Goal: Check status: Verify the current state of an ongoing process or item

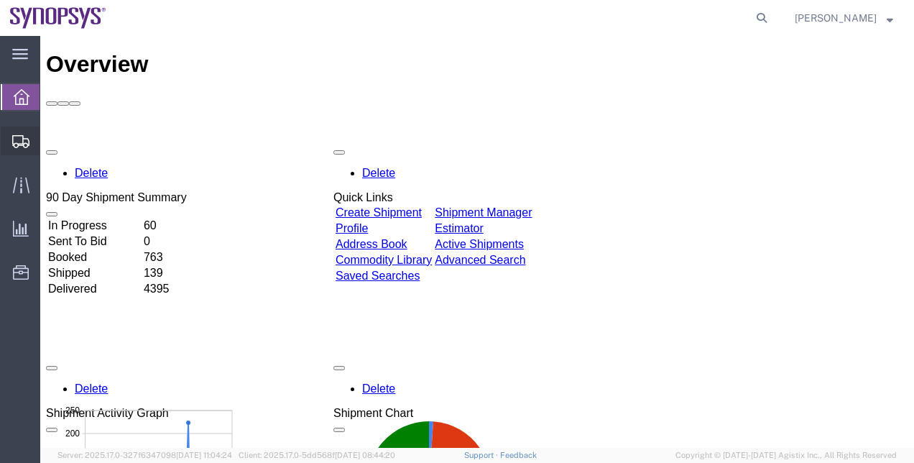
click at [0, 0] on span "Shipment Manager" at bounding box center [0, 0] width 0 height 0
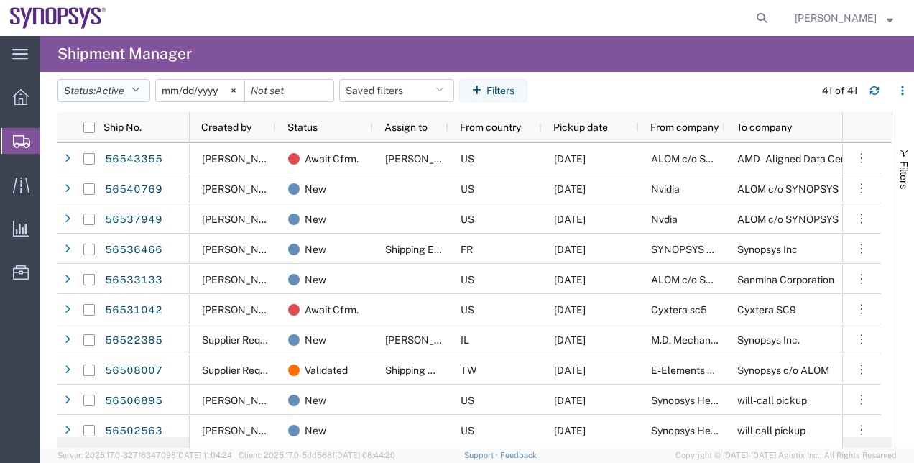
click at [117, 93] on span "Active" at bounding box center [110, 91] width 29 height 12
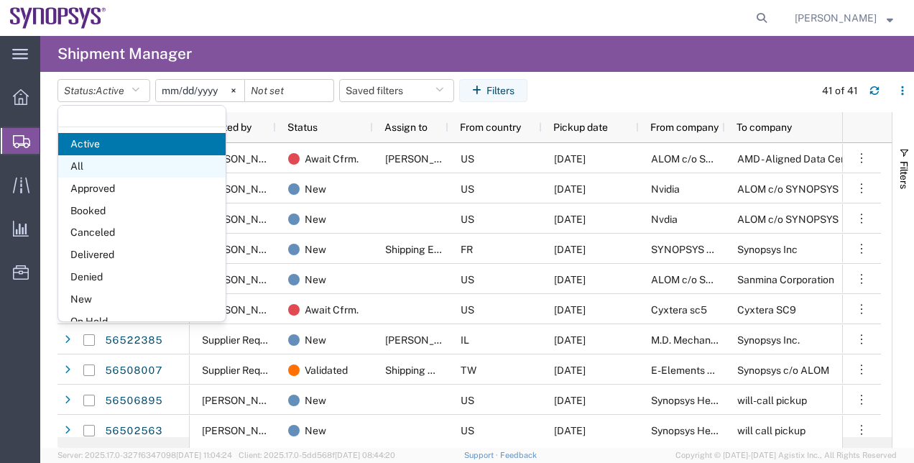
click at [123, 171] on span "All" at bounding box center [141, 166] width 167 height 22
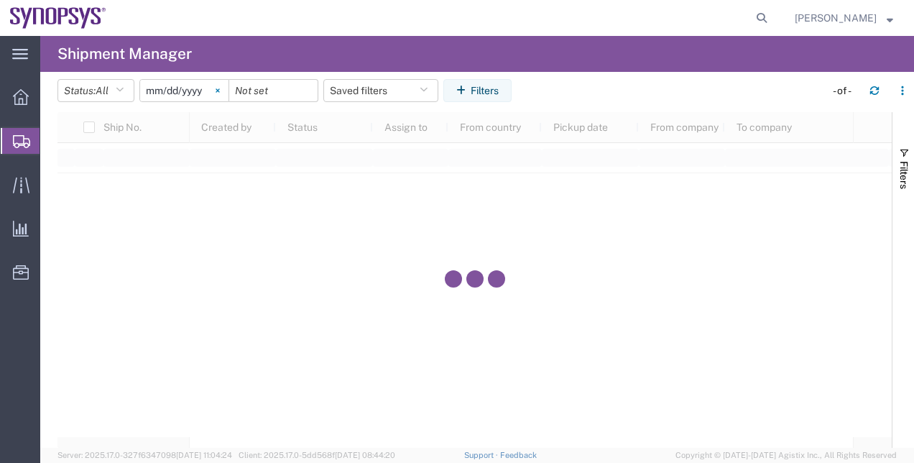
click at [221, 94] on svg-icon at bounding box center [218, 91] width 22 height 22
click at [467, 90] on icon "button" at bounding box center [463, 91] width 14 height 10
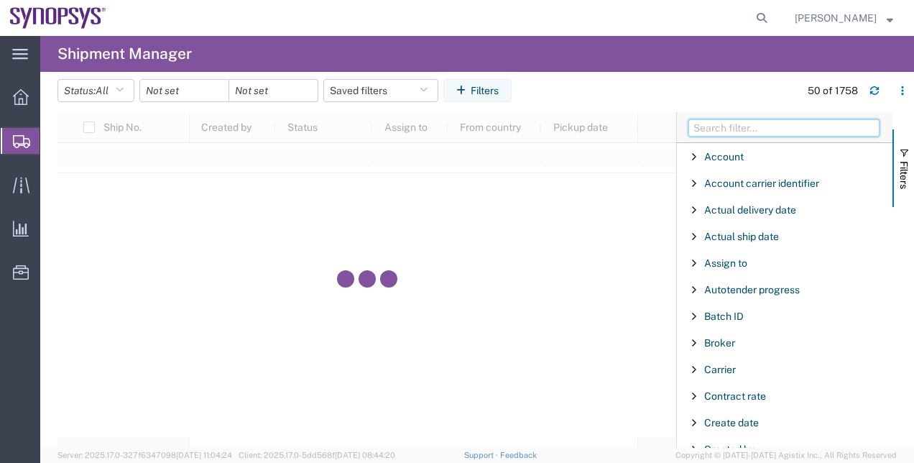
click at [709, 127] on input "Filter Columns Input" at bounding box center [784, 127] width 191 height 17
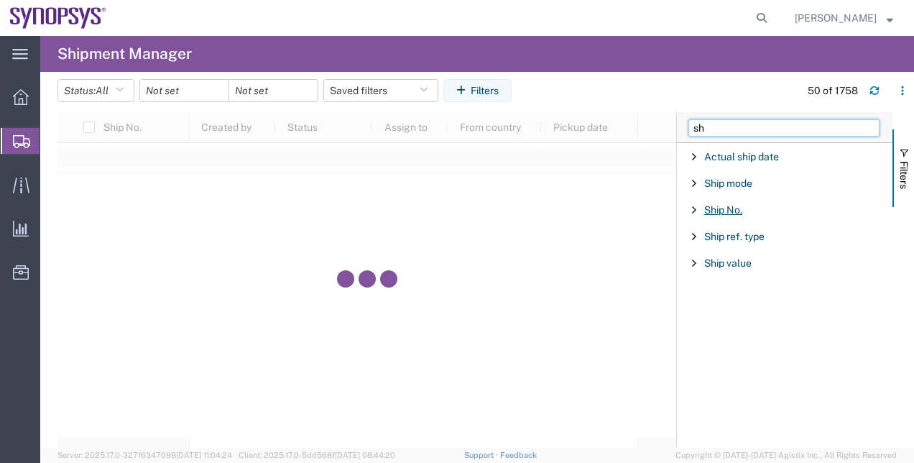
type input "sh"
click at [712, 214] on span "Ship No." at bounding box center [723, 210] width 38 height 12
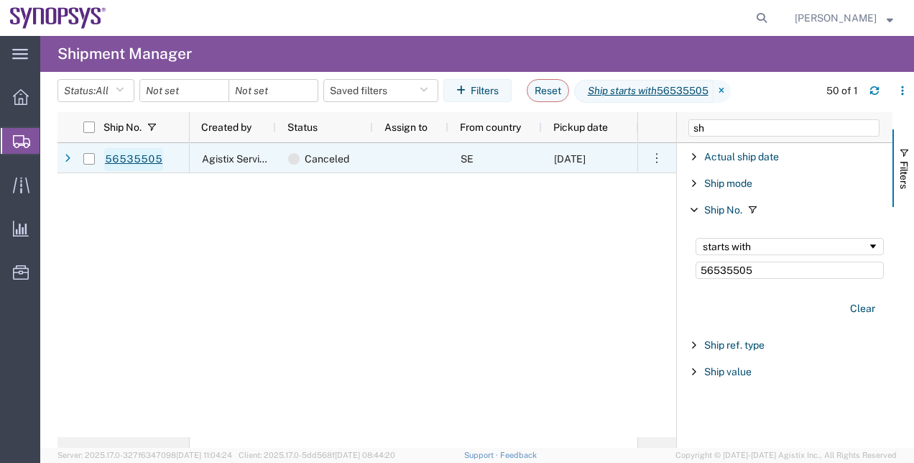
type input "56535505"
click at [152, 162] on link "56535505" at bounding box center [133, 159] width 59 height 23
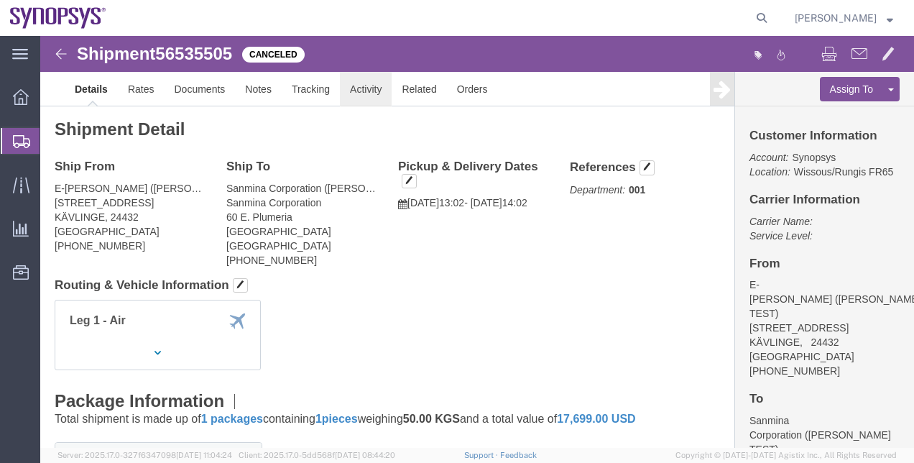
click link "Activity"
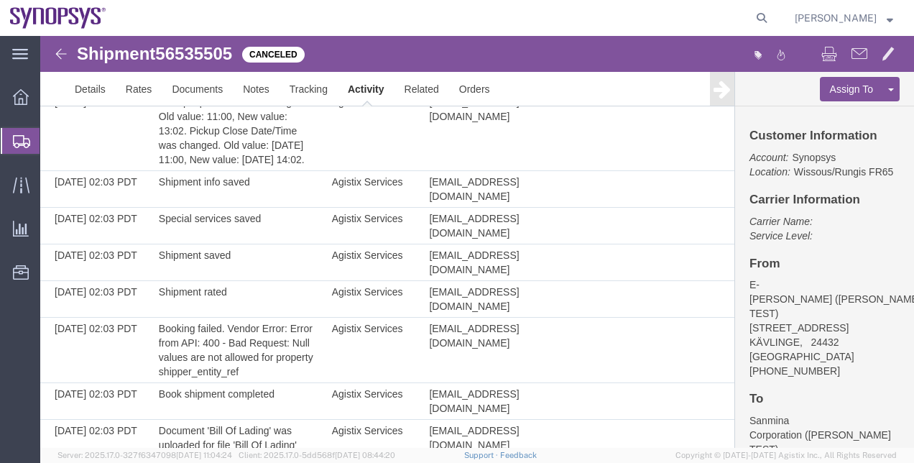
scroll to position [234, 0]
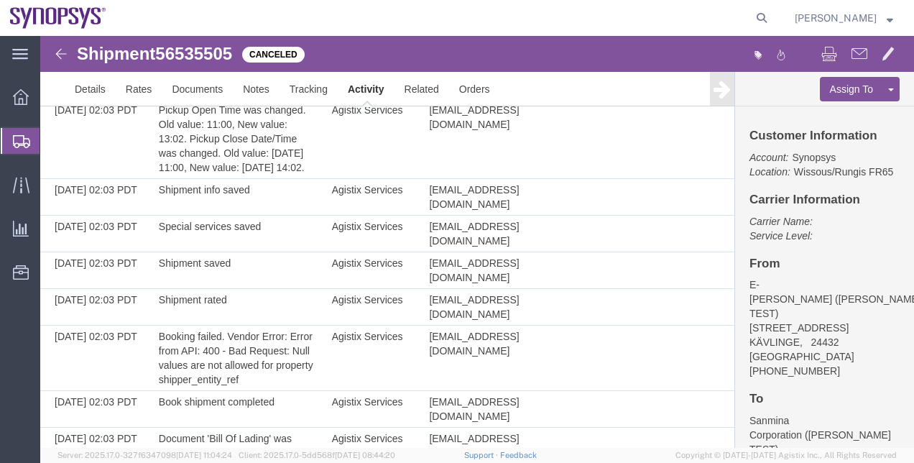
click at [0, 0] on span "Shipment Manager" at bounding box center [0, 0] width 0 height 0
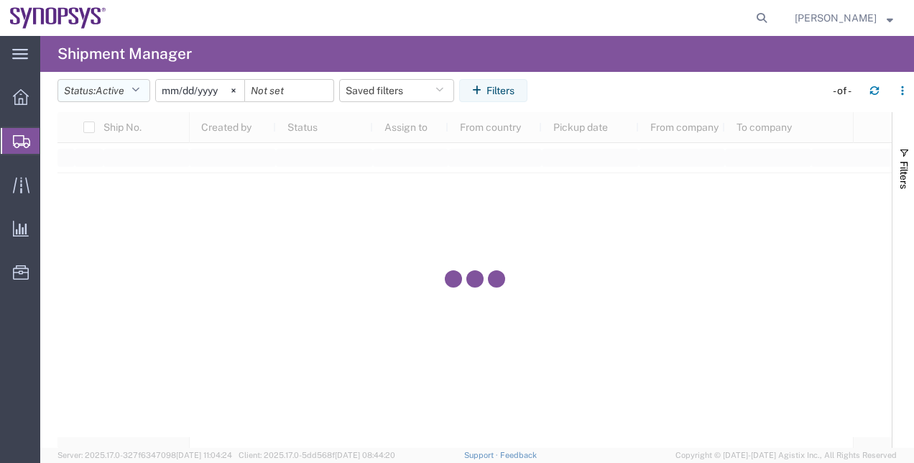
click at [133, 89] on button "Status: Active" at bounding box center [104, 90] width 93 height 23
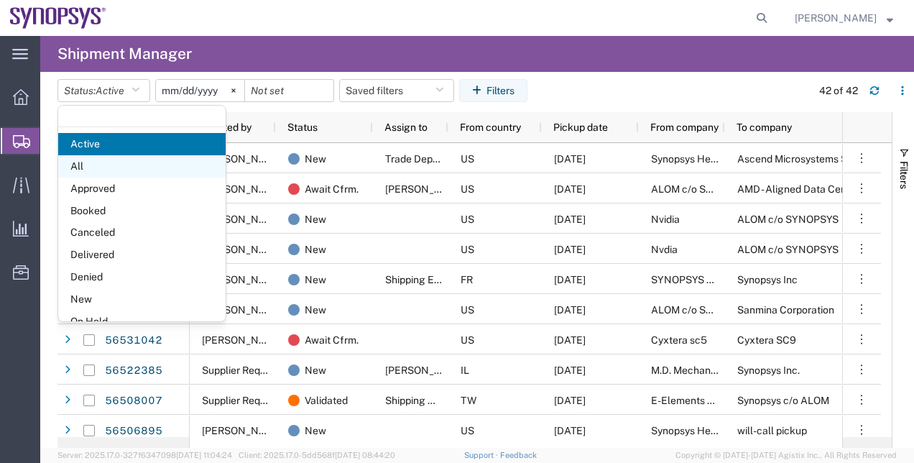
click at [138, 173] on span "All" at bounding box center [141, 166] width 167 height 22
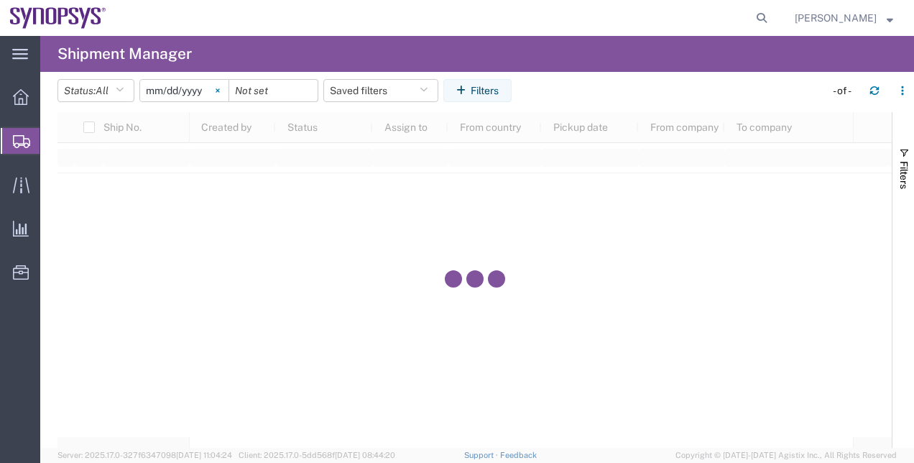
click at [226, 96] on svg-icon at bounding box center [218, 91] width 22 height 22
click at [492, 85] on button "Filters" at bounding box center [478, 90] width 68 height 23
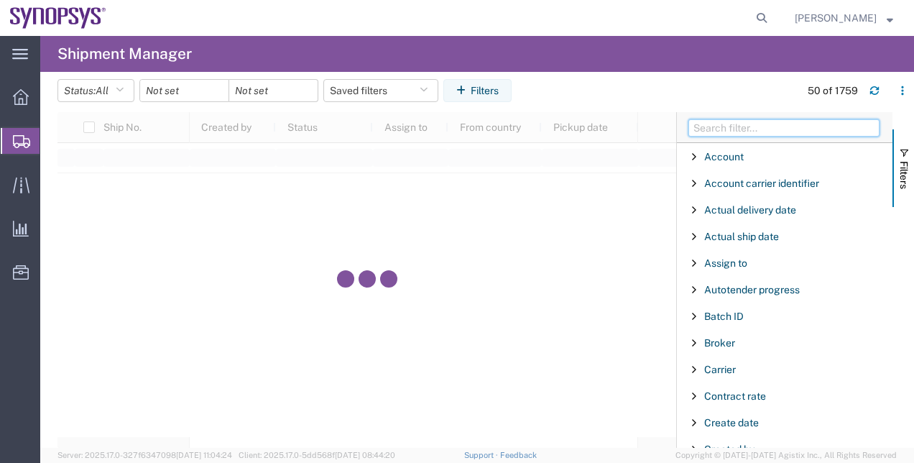
click at [727, 122] on input "Filter Columns Input" at bounding box center [784, 127] width 191 height 17
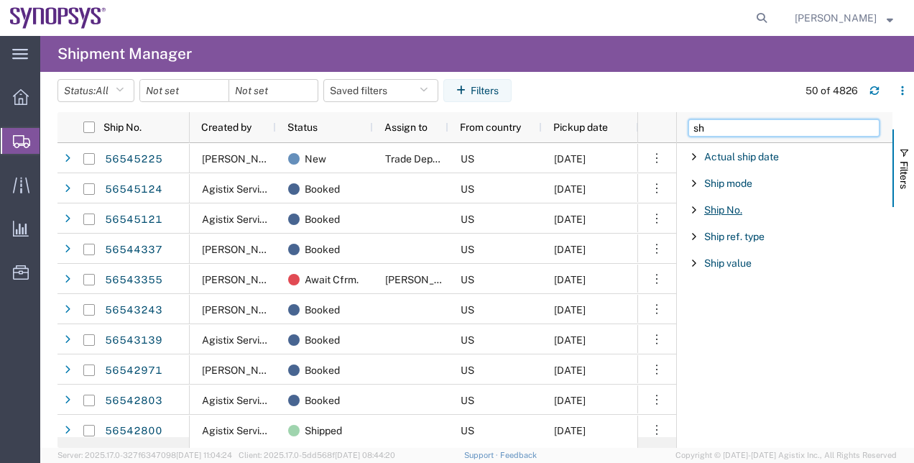
type input "sh"
click at [730, 213] on span "Ship No." at bounding box center [723, 210] width 38 height 12
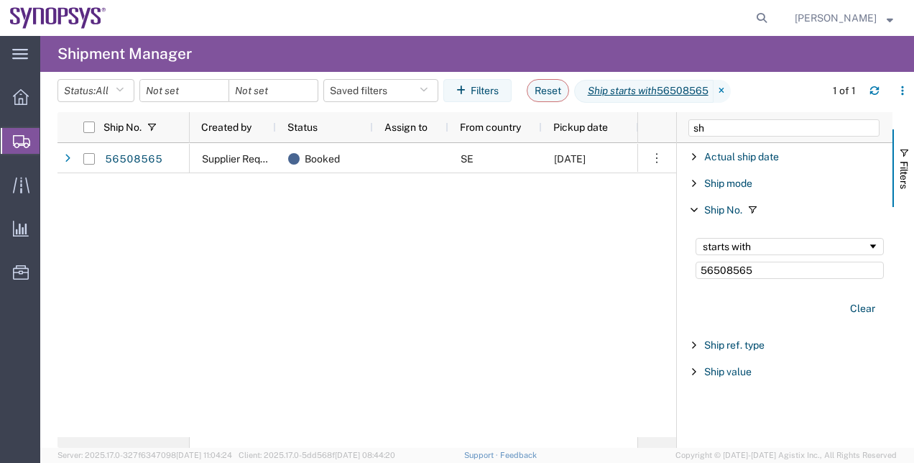
type input "56508565"
